Goal: Task Accomplishment & Management: Manage account settings

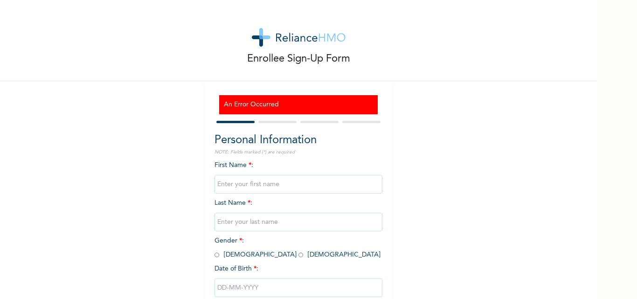
click at [314, 183] on input "text" at bounding box center [299, 184] width 168 height 19
click at [286, 37] on img at bounding box center [299, 37] width 94 height 19
drag, startPoint x: 286, startPoint y: 37, endPoint x: 239, endPoint y: -20, distance: 73.6
click at [239, 0] on html "Enrollee Sign-Up Form An Error Occurred Personal Information NOTE: Fields marke…" at bounding box center [318, 149] width 637 height 299
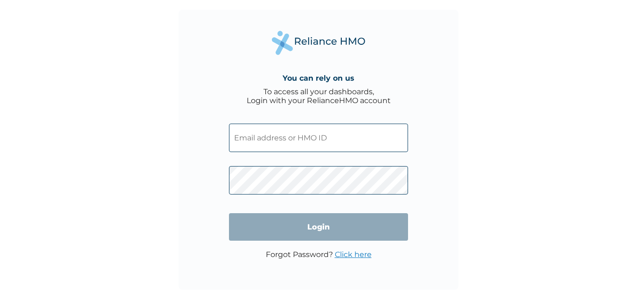
click at [308, 146] on input "text" at bounding box center [318, 138] width 179 height 28
drag, startPoint x: 308, startPoint y: 146, endPoint x: 255, endPoint y: 134, distance: 54.1
click at [255, 134] on input "text" at bounding box center [318, 138] width 179 height 28
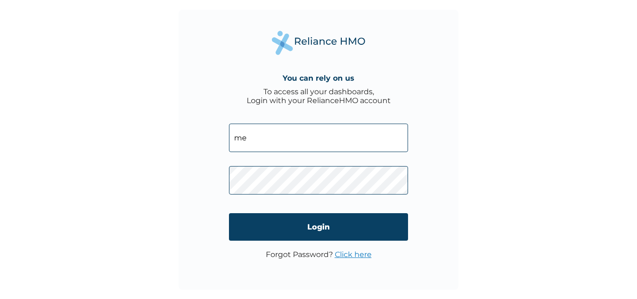
type input "m"
click at [321, 142] on input "RDH/10033/A" at bounding box center [318, 138] width 179 height 28
type input "RDH/10033/A"
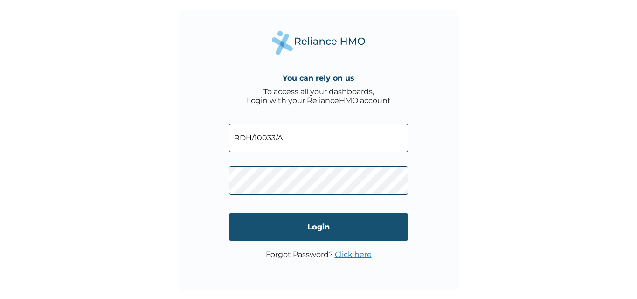
click at [314, 236] on input "Login" at bounding box center [318, 227] width 179 height 28
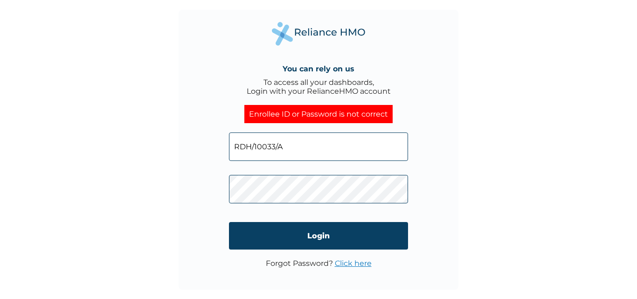
click at [321, 140] on input "RDH/10033/A" at bounding box center [318, 146] width 179 height 28
type input "R"
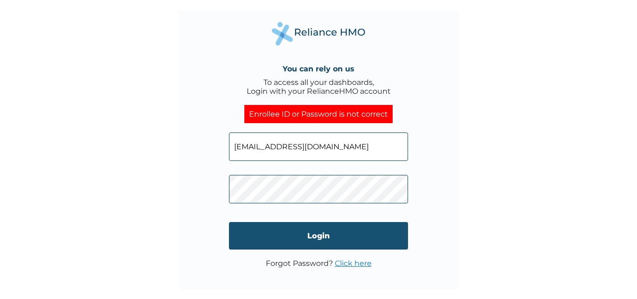
type input "mebenezer@redushealth.com"
click at [310, 233] on input "Login" at bounding box center [318, 236] width 179 height 28
click at [324, 242] on input "Login" at bounding box center [318, 236] width 179 height 28
click at [312, 237] on input "Login" at bounding box center [318, 236] width 179 height 28
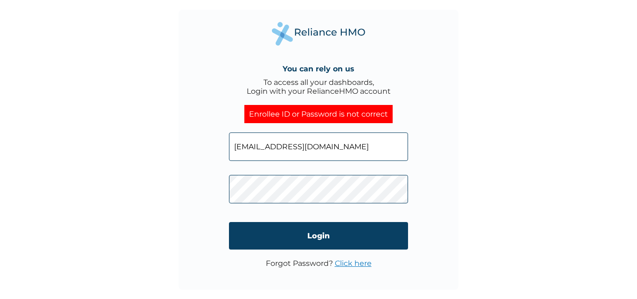
click at [526, 210] on div "You can rely on us To access all your dashboards, Login with your RelianceHMO a…" at bounding box center [318, 149] width 637 height 299
click at [366, 146] on input "mebenezer@redushealth.com" at bounding box center [318, 146] width 179 height 28
type input "m"
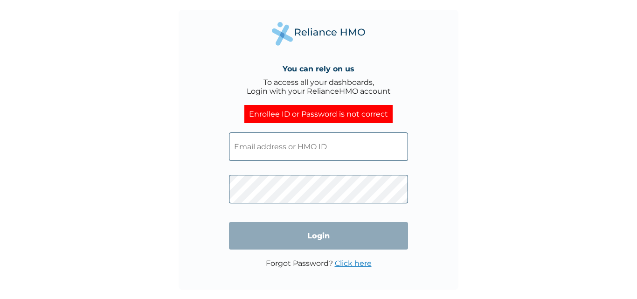
click at [308, 143] on input "text" at bounding box center [318, 146] width 179 height 28
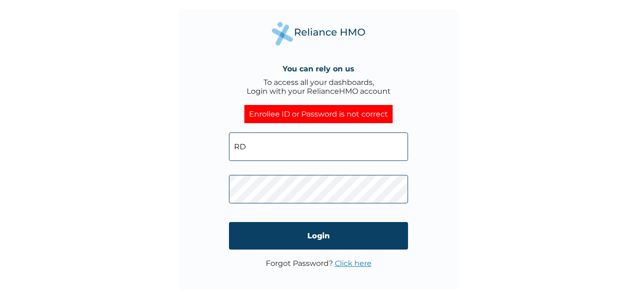
type input "RDH/10033/A"
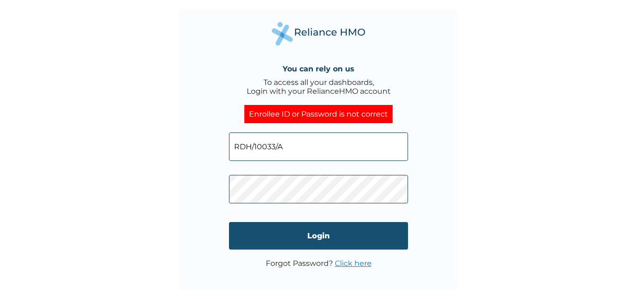
click at [336, 244] on input "Login" at bounding box center [318, 236] width 179 height 28
click at [319, 243] on input "Login" at bounding box center [318, 236] width 179 height 28
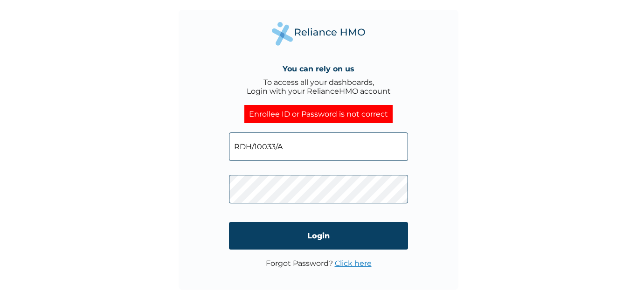
click at [359, 263] on link "Click here" at bounding box center [353, 263] width 37 height 9
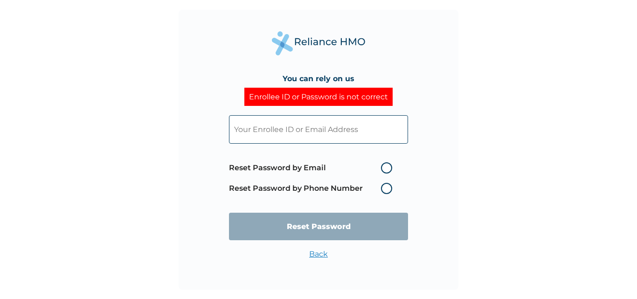
click at [390, 169] on label "Reset Password by Email" at bounding box center [313, 167] width 168 height 11
click at [383, 169] on input "Reset Password by Email" at bounding box center [375, 167] width 15 height 15
radio input "true"
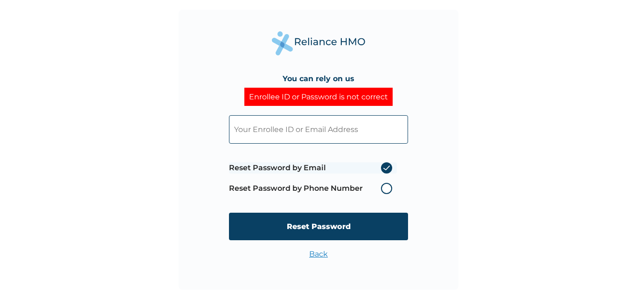
click at [317, 129] on input "text" at bounding box center [318, 129] width 179 height 28
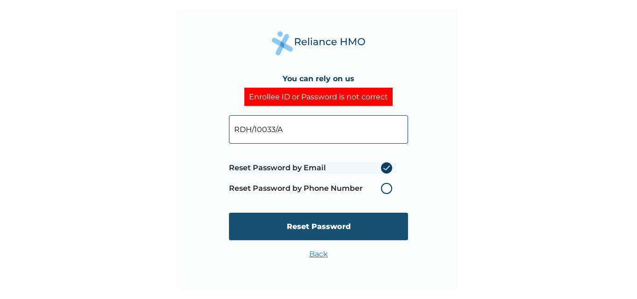
type input "RDH/10033/A"
click at [330, 231] on input "Reset Password" at bounding box center [318, 227] width 179 height 28
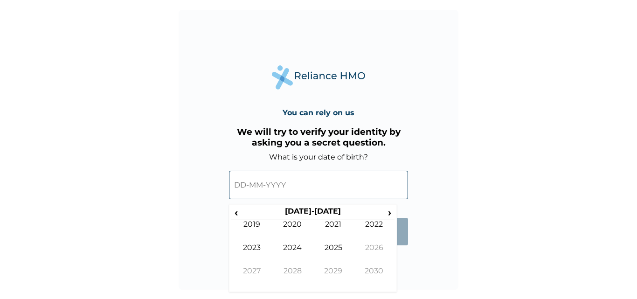
click at [299, 184] on input "text" at bounding box center [318, 185] width 179 height 28
click at [236, 213] on span "‹" at bounding box center [236, 213] width 10 height 12
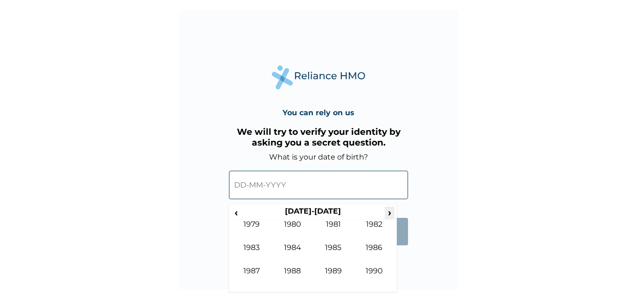
click at [389, 212] on span "›" at bounding box center [390, 213] width 10 height 12
click at [374, 229] on td "1992" at bounding box center [374, 231] width 41 height 23
click at [374, 229] on td "Apr" at bounding box center [374, 231] width 41 height 23
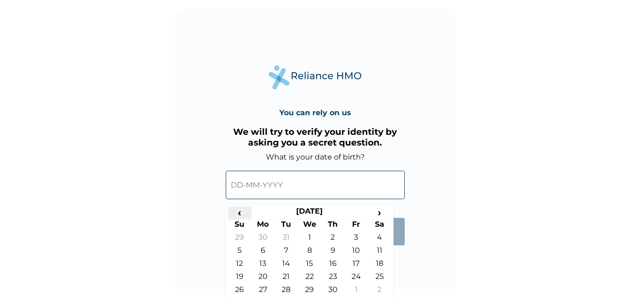
click at [240, 210] on span "‹" at bounding box center [239, 213] width 23 height 12
click at [379, 214] on span "›" at bounding box center [379, 213] width 23 height 12
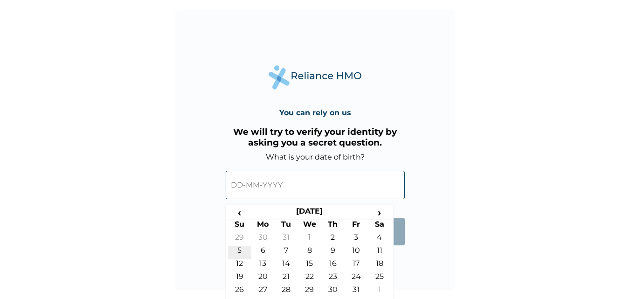
click at [243, 249] on td "5" at bounding box center [239, 252] width 23 height 13
type input "05-01-1992"
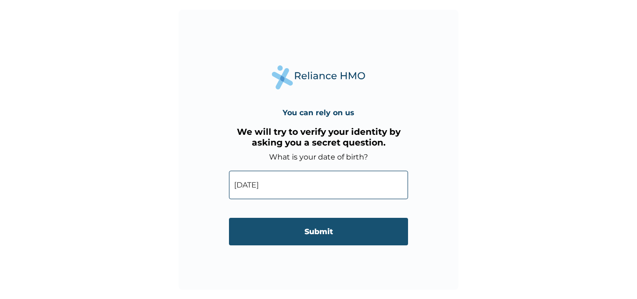
click at [300, 239] on input "Submit" at bounding box center [318, 232] width 179 height 28
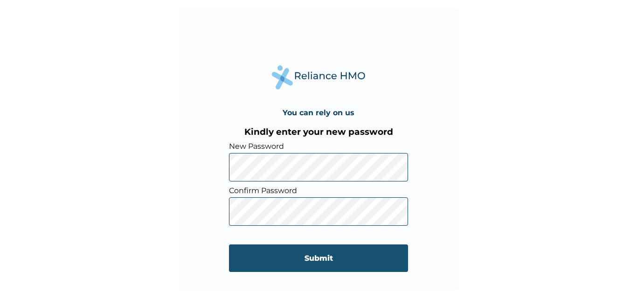
click at [319, 263] on input "Submit" at bounding box center [318, 258] width 179 height 28
click at [320, 263] on input "Submit" at bounding box center [318, 258] width 179 height 28
click at [320, 258] on input "Submit" at bounding box center [318, 258] width 179 height 28
click at [329, 264] on input "Submit" at bounding box center [318, 258] width 179 height 28
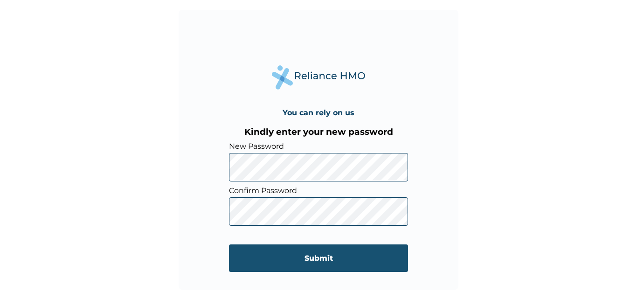
click at [329, 264] on input "Submit" at bounding box center [318, 258] width 179 height 28
click at [319, 265] on input "Submit" at bounding box center [318, 258] width 179 height 28
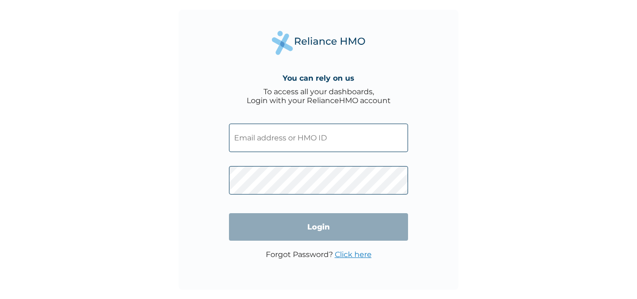
type input "rdh/10033/a"
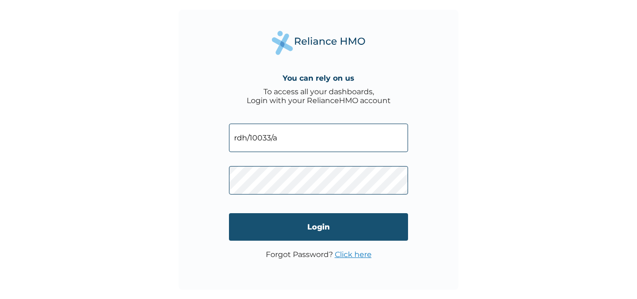
click at [248, 236] on input "Login" at bounding box center [318, 227] width 179 height 28
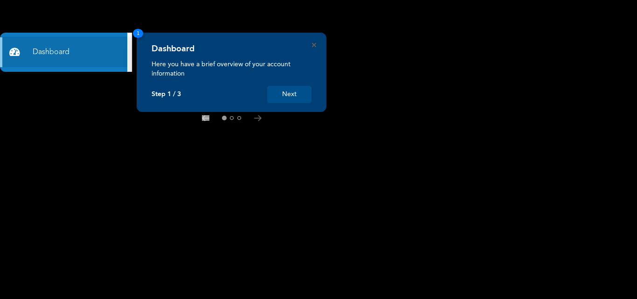
click at [289, 93] on button "Next" at bounding box center [289, 94] width 44 height 17
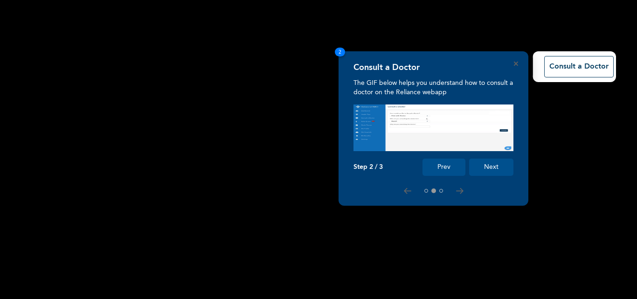
click at [493, 166] on button "Next" at bounding box center [491, 167] width 44 height 17
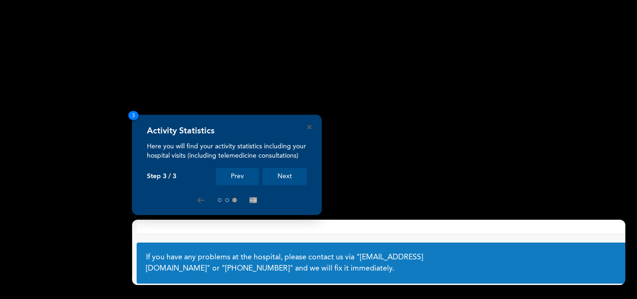
scroll to position [69, 0]
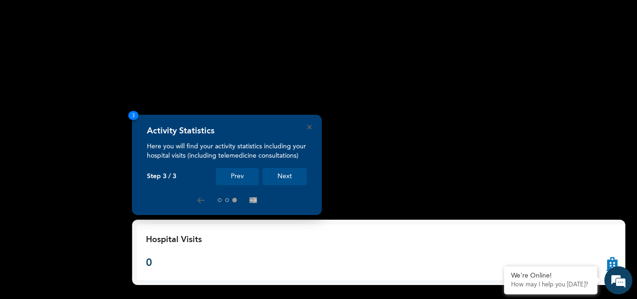
click at [293, 172] on button "Next" at bounding box center [285, 176] width 44 height 17
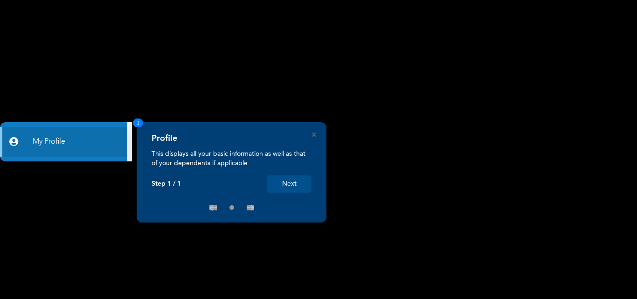
click at [284, 185] on button "Next" at bounding box center [289, 183] width 44 height 17
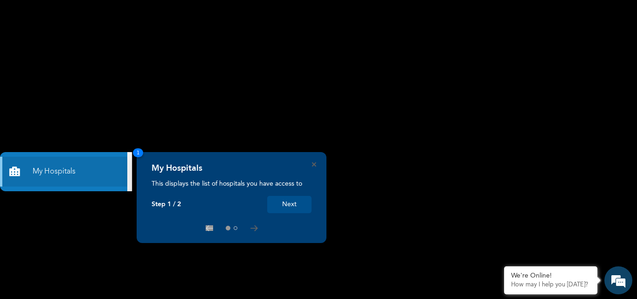
click at [286, 201] on div "My Hospitals This displays the list of hospitals you have access to Step 1 / 2 …" at bounding box center [232, 197] width 190 height 91
click at [291, 206] on button "Next" at bounding box center [289, 204] width 44 height 17
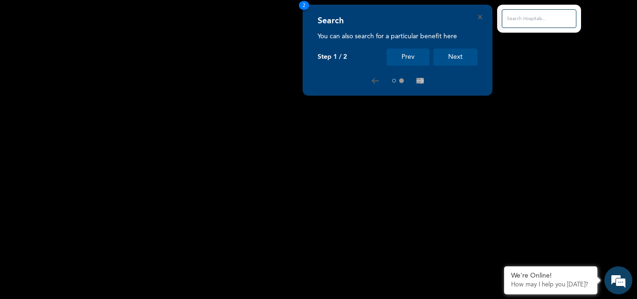
click at [448, 62] on button "Next" at bounding box center [455, 57] width 44 height 17
click at [457, 57] on button "Next" at bounding box center [455, 57] width 44 height 17
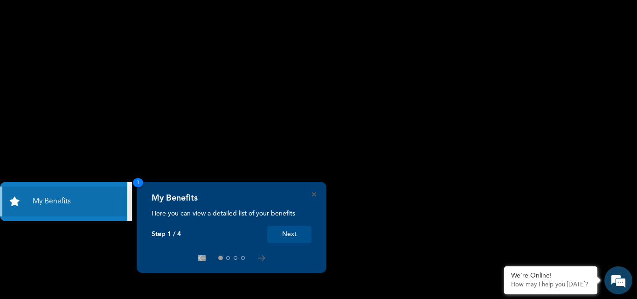
click at [282, 234] on button "Next" at bounding box center [289, 234] width 44 height 17
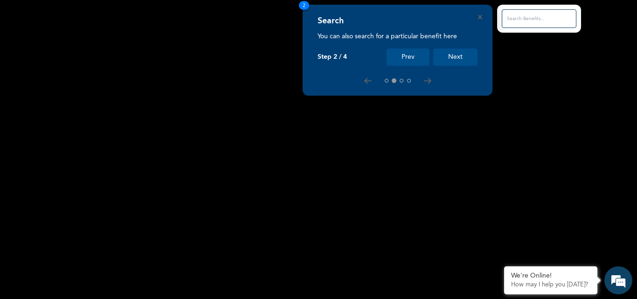
click at [451, 57] on button "Next" at bounding box center [455, 57] width 44 height 17
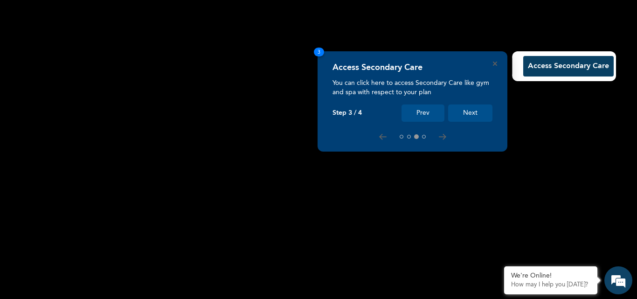
click at [468, 110] on button "Next" at bounding box center [470, 112] width 44 height 17
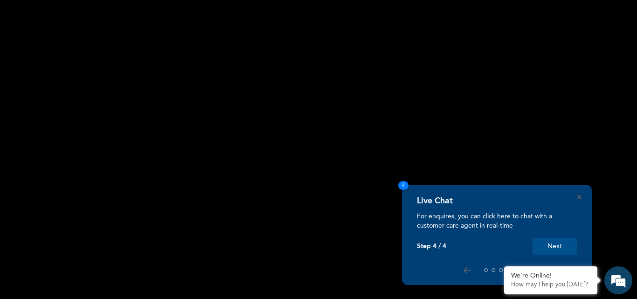
click at [559, 246] on button "Next" at bounding box center [555, 246] width 44 height 17
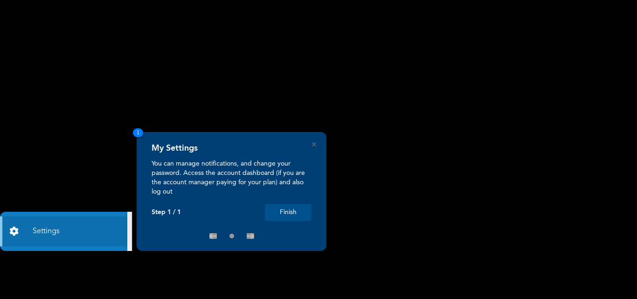
click at [284, 211] on button "Finish" at bounding box center [288, 212] width 47 height 17
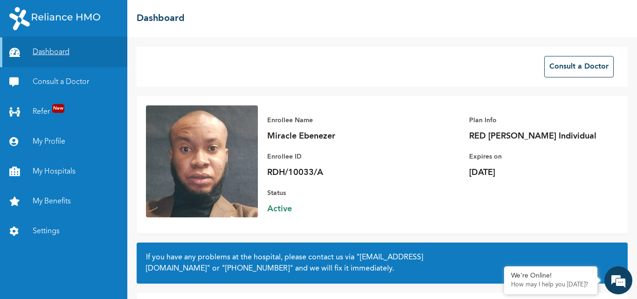
click at [44, 51] on link "Dashboard" at bounding box center [63, 52] width 127 height 30
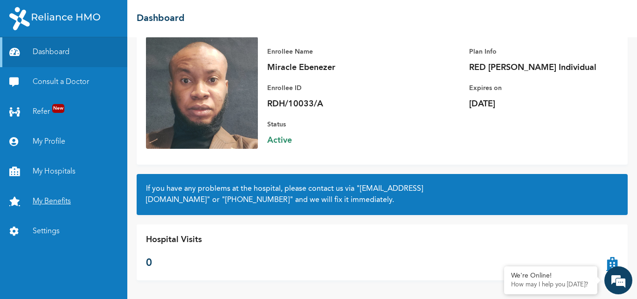
click at [53, 200] on link "My Benefits" at bounding box center [63, 202] width 127 height 30
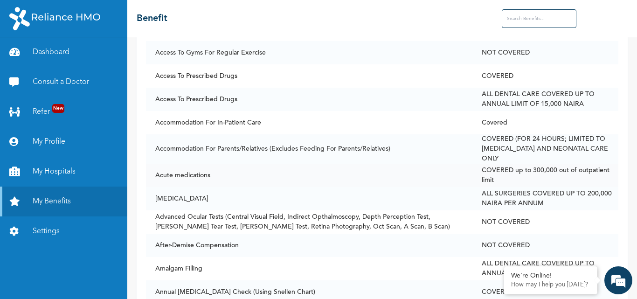
scroll to position [180, 0]
click at [55, 141] on link "My Profile" at bounding box center [63, 142] width 127 height 30
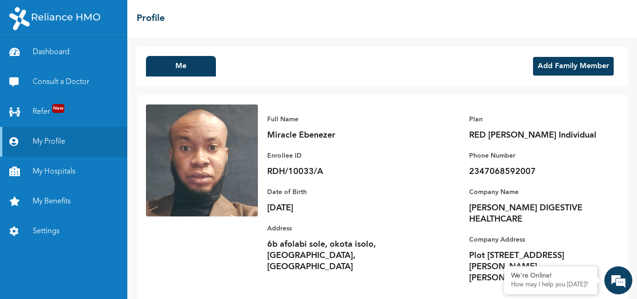
click at [567, 70] on button "Add Family Member" at bounding box center [573, 66] width 81 height 19
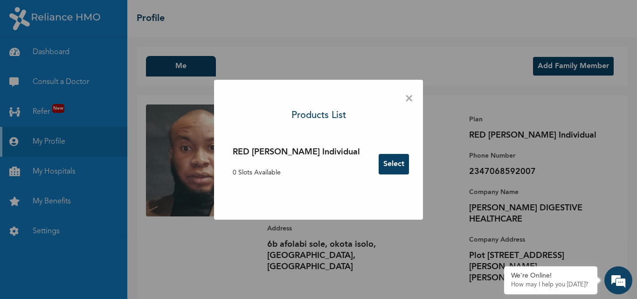
click at [405, 98] on span "×" at bounding box center [409, 99] width 9 height 20
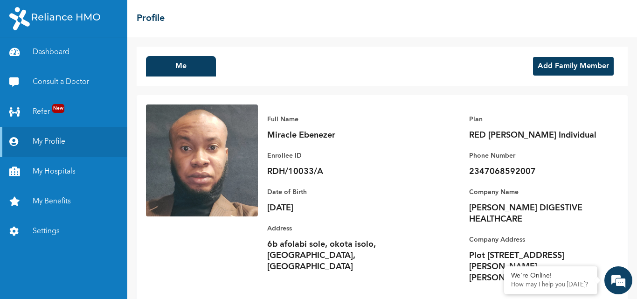
click at [563, 64] on button "Add Family Member" at bounding box center [573, 66] width 81 height 19
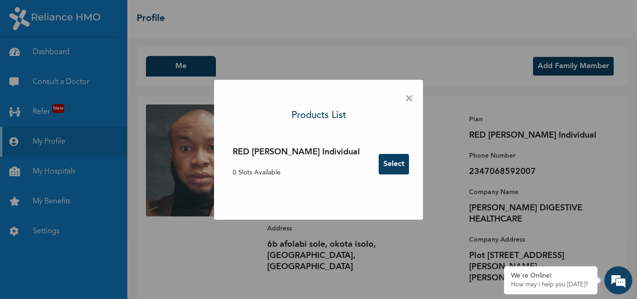
click at [405, 98] on span "×" at bounding box center [409, 99] width 9 height 20
